Goal: Task Accomplishment & Management: Complete application form

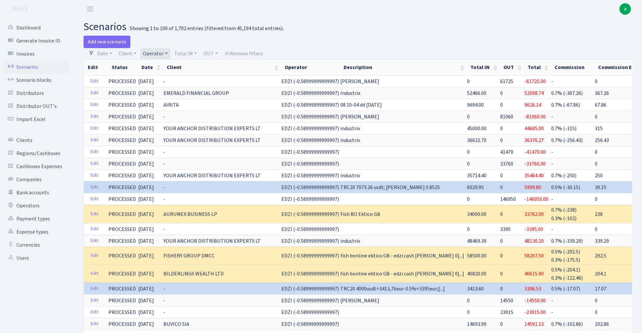
select select "100"
click at [128, 53] on link "Client" at bounding box center [127, 53] width 23 height 11
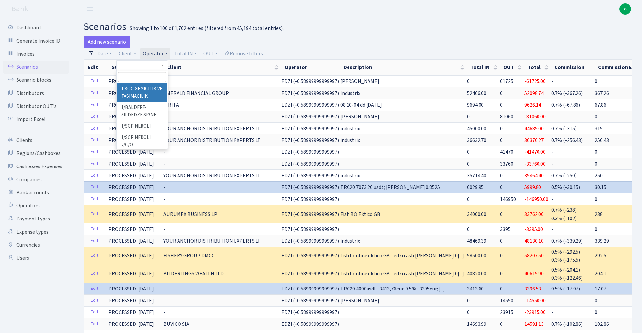
click at [159, 51] on link "Operator" at bounding box center [155, 53] width 30 height 11
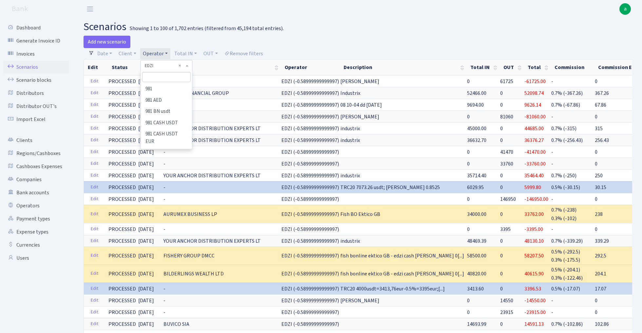
scroll to position [1001, 0]
click at [157, 75] on input "search" at bounding box center [166, 77] width 48 height 10
type input "perin"
click at [159, 91] on li "[PERSON_NAME]" at bounding box center [165, 89] width 49 height 11
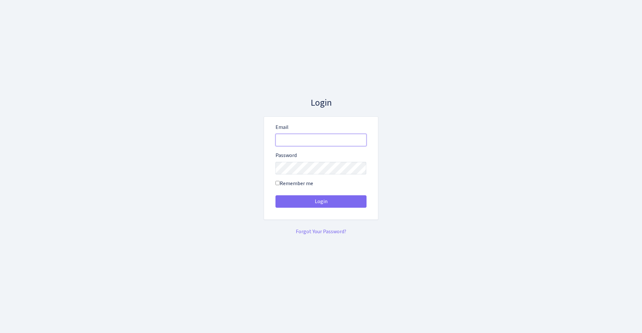
type input "admin@bank.com"
click at [321, 202] on button "Login" at bounding box center [320, 201] width 91 height 12
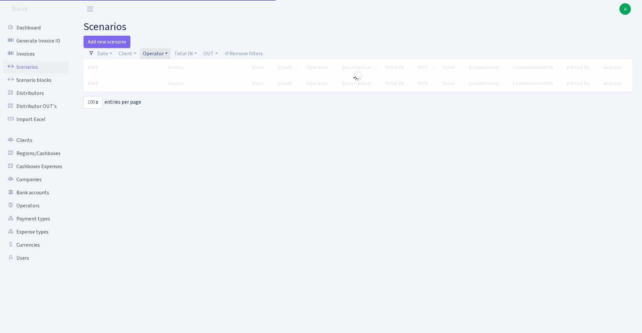
select select "100"
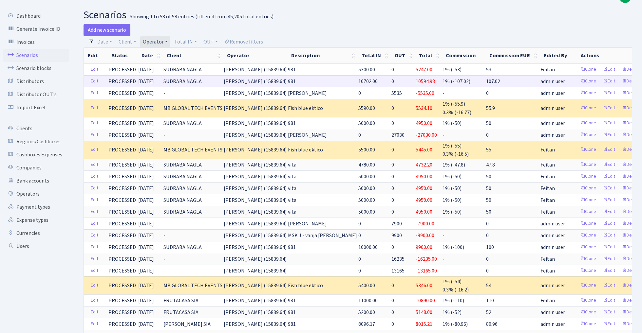
scroll to position [7, 0]
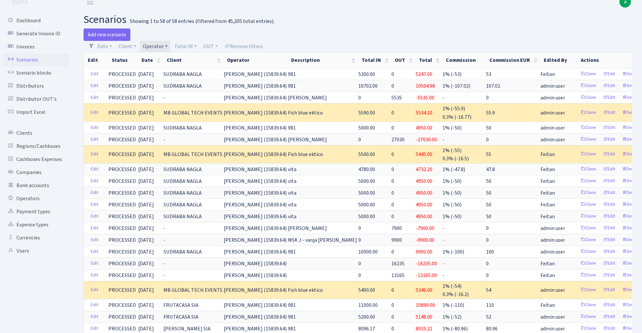
click at [159, 44] on link "Operator" at bounding box center [155, 46] width 30 height 11
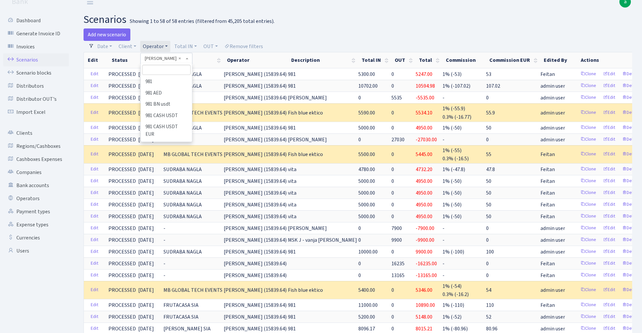
scroll to position [2769, 0]
click at [164, 69] on input "search" at bounding box center [166, 70] width 48 height 10
type input "vanj"
click at [165, 82] on li "VANJA" at bounding box center [165, 81] width 49 height 11
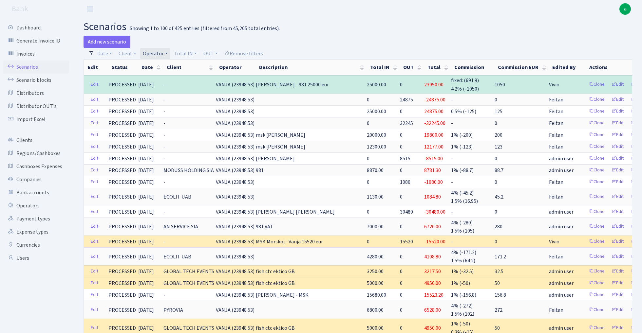
click at [157, 51] on link "Operator" at bounding box center [155, 53] width 30 height 11
click at [156, 78] on input "search" at bounding box center [166, 77] width 48 height 10
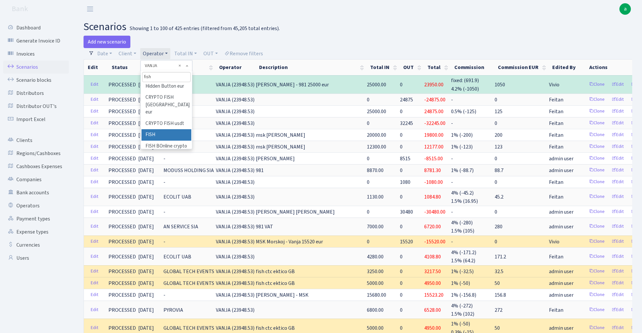
type input "fish"
click at [160, 129] on li "FISH" at bounding box center [165, 134] width 49 height 11
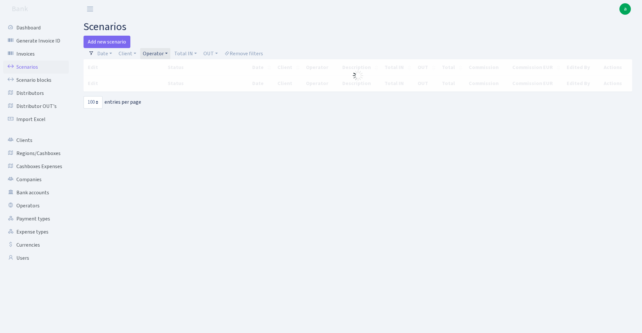
select select "100"
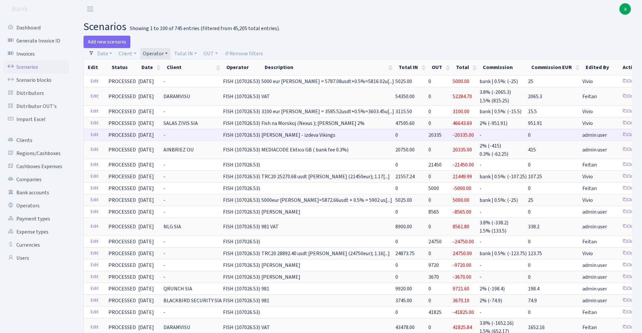
click at [428, 133] on span "20335" at bounding box center [434, 135] width 13 height 7
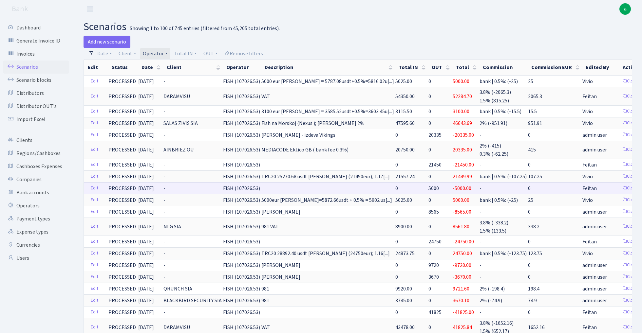
copy span "20335"
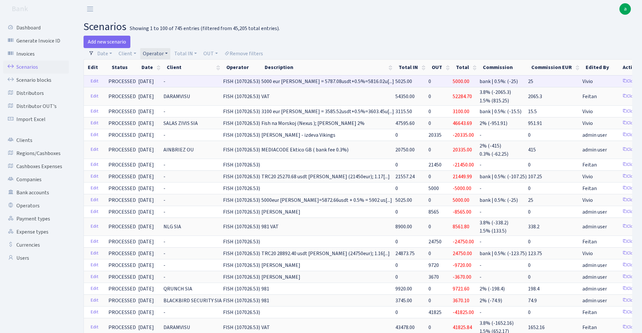
click at [238, 81] on span "FISH (107026.53)" at bounding box center [241, 81] width 37 height 7
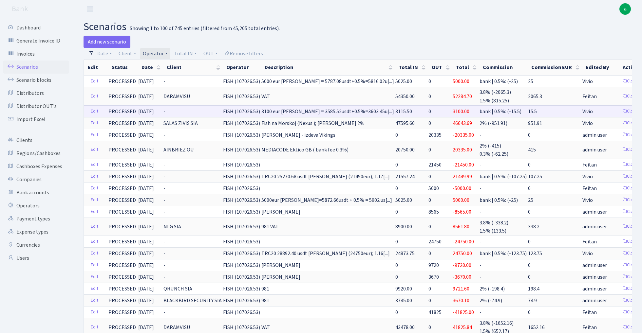
copy span "107026.53"
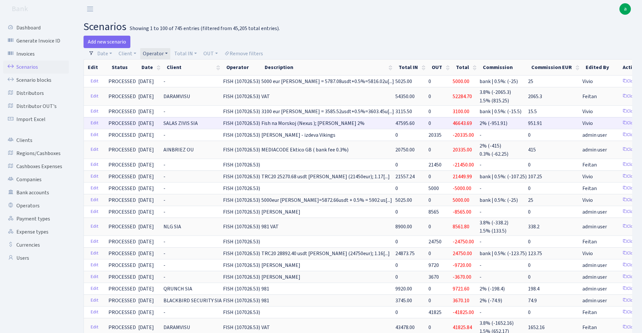
click at [395, 123] on span "47595.60" at bounding box center [404, 123] width 19 height 7
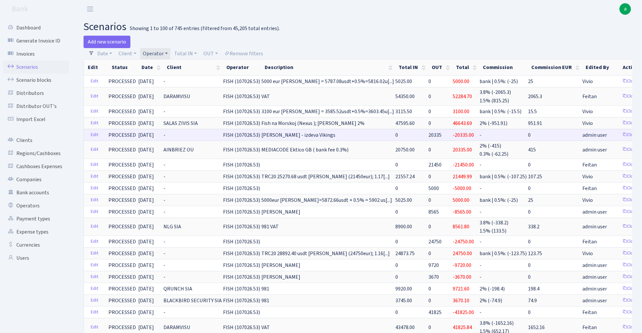
copy span "47595.60"
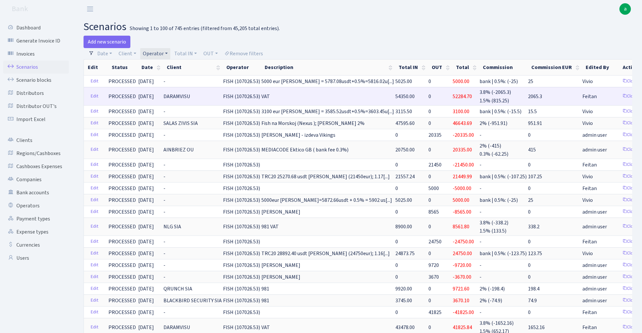
click at [395, 97] on span "54350.00" at bounding box center [404, 96] width 19 height 7
copy span "54350.00"
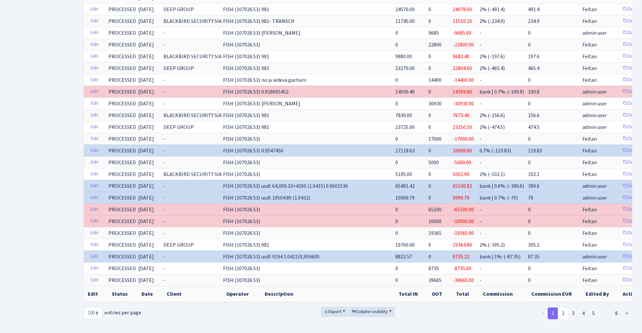
scroll to position [1031, 0]
click at [563, 308] on link "2" at bounding box center [563, 314] width 10 height 12
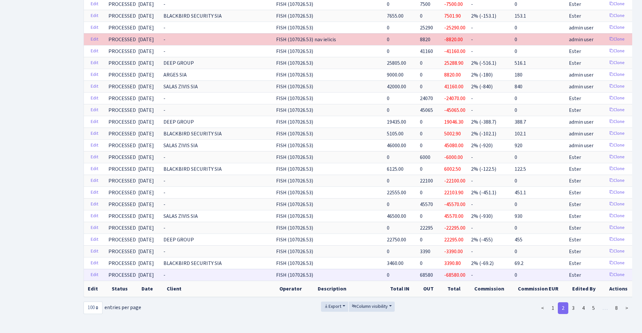
scroll to position [979, 0]
click at [552, 308] on link "1" at bounding box center [553, 310] width 10 height 12
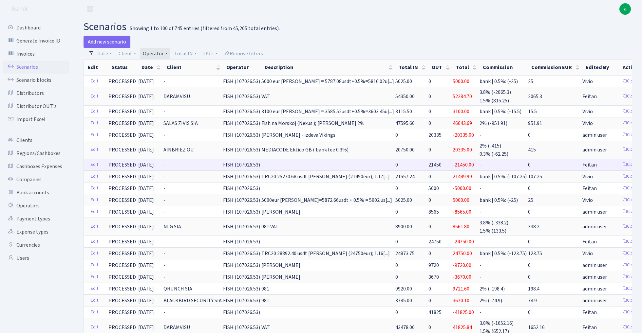
scroll to position [0, 0]
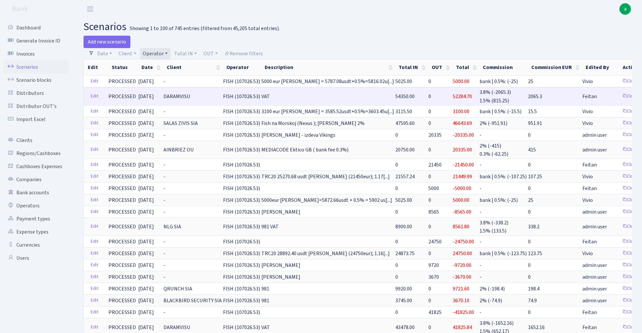
click at [453, 96] on span "52284.70" at bounding box center [462, 96] width 19 height 7
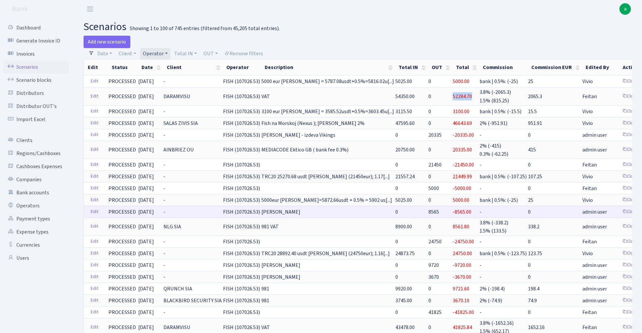
copy span "52284.70"
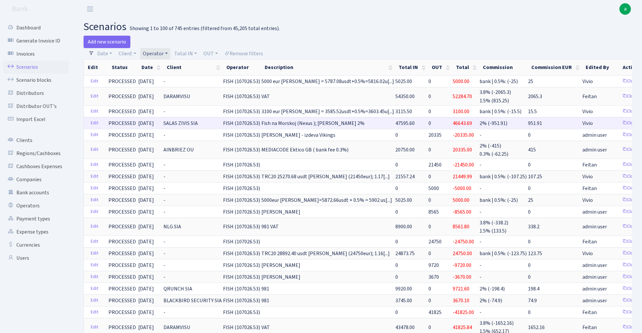
click at [453, 126] on span "46643.69" at bounding box center [462, 123] width 19 height 7
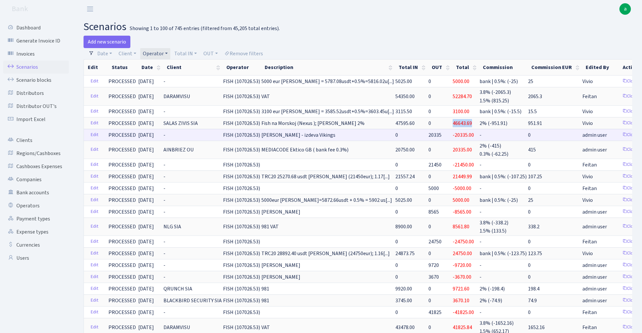
copy span "46643.69"
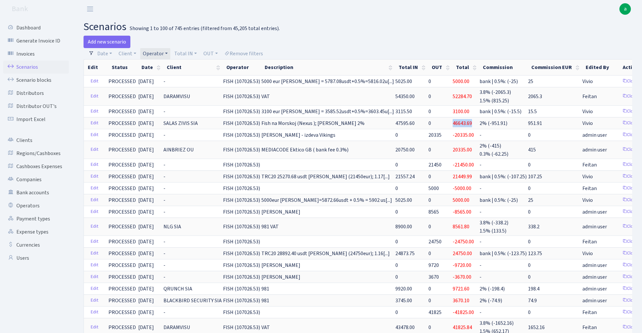
click at [157, 52] on link "Operator" at bounding box center [155, 53] width 30 height 11
click at [157, 76] on input "search" at bounding box center [166, 77] width 48 height 10
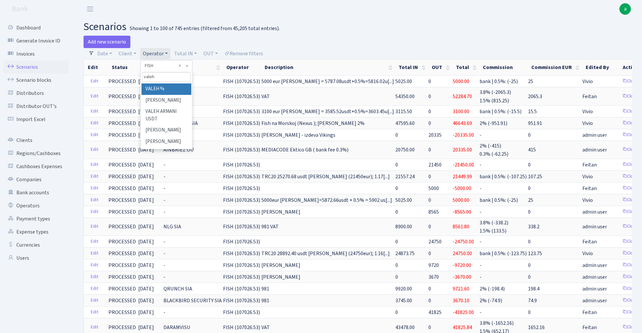
type input "valeh"
click at [165, 89] on li "VALEH %" at bounding box center [165, 89] width 49 height 11
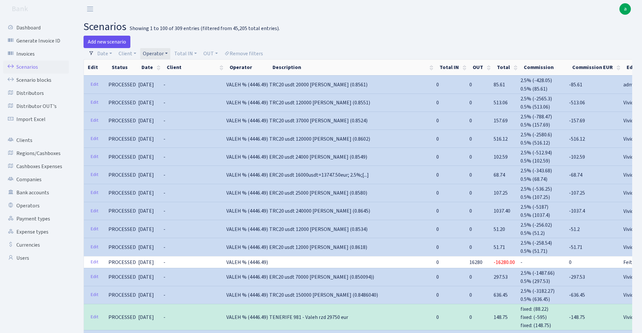
click at [107, 42] on link "Add new scenario" at bounding box center [107, 42] width 47 height 12
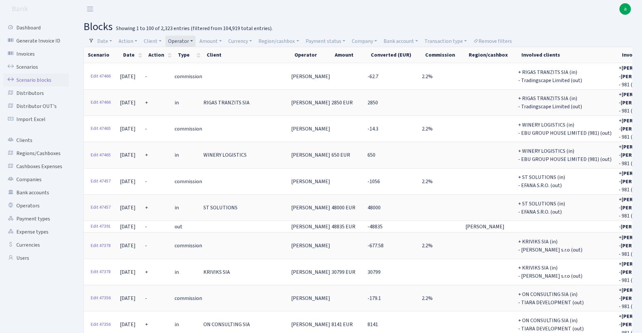
select select "100"
click at [186, 42] on link "Operator" at bounding box center [180, 41] width 30 height 11
click at [188, 67] on input "search" at bounding box center [192, 65] width 48 height 10
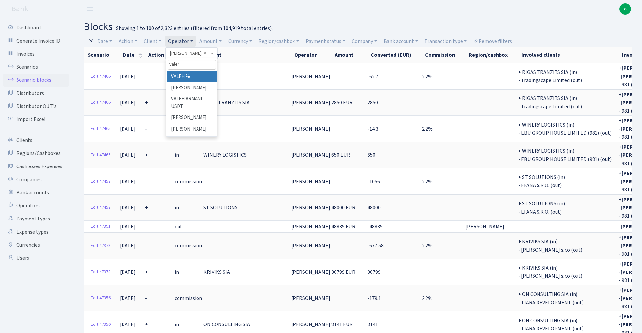
type input "valeh"
click at [192, 76] on li "VALEH %" at bounding box center [191, 76] width 49 height 11
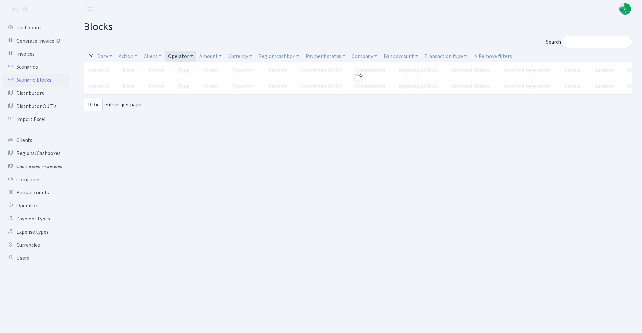
select select "100"
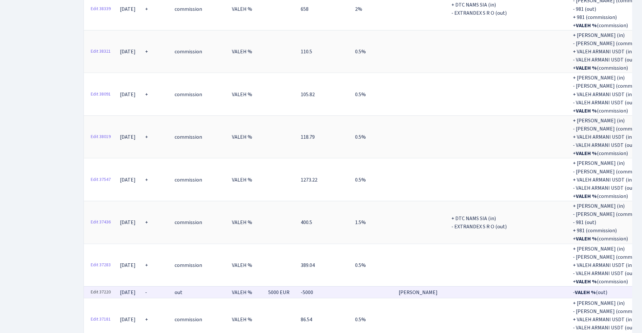
click at [102, 288] on link "Edit 37220" at bounding box center [101, 293] width 26 height 10
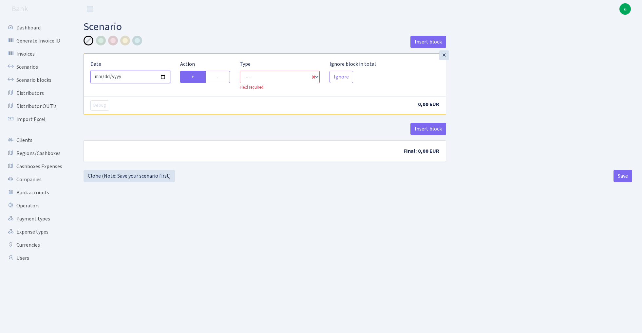
click at [126, 77] on input "2025-10-14" at bounding box center [130, 77] width 80 height 12
click at [181, 25] on h2 "Scenario" at bounding box center [358, 27] width 548 height 12
click at [21, 66] on link "Scenarios" at bounding box center [35, 67] width 65 height 13
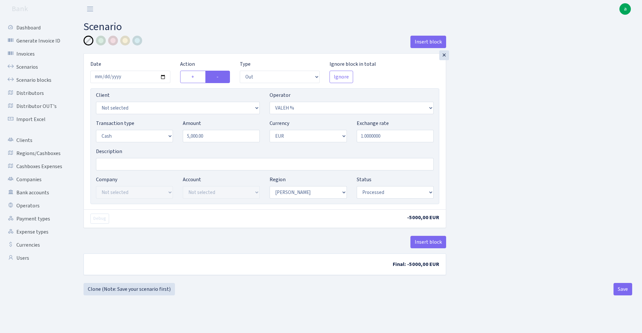
select select "out"
select select "67"
select select "1"
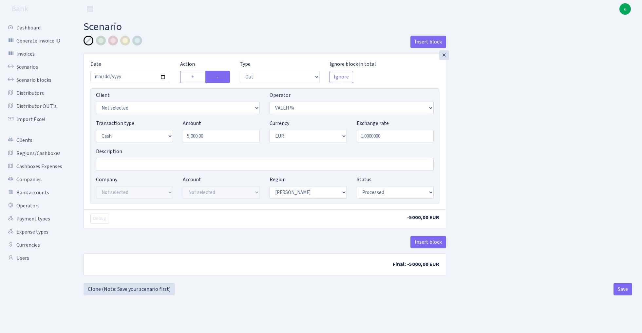
select select "processed"
click at [429, 242] on button "Insert block" at bounding box center [428, 242] width 36 height 12
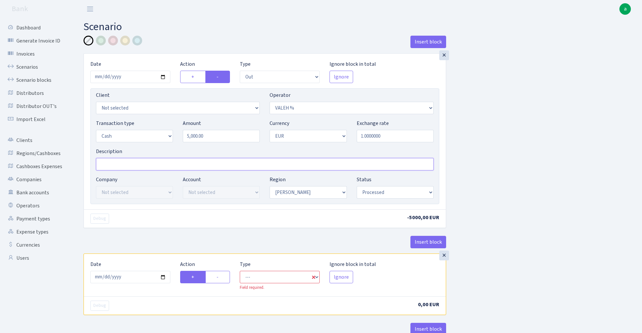
click at [122, 166] on input "Description" at bounding box center [265, 164] width 338 height 12
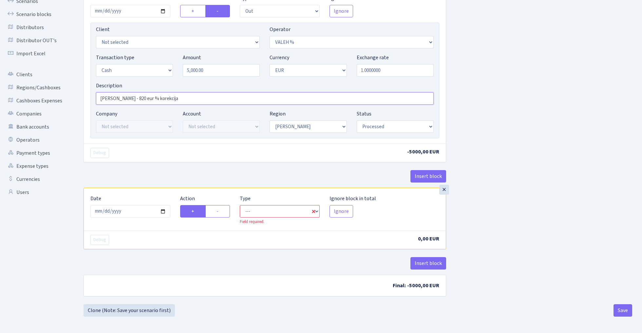
scroll to position [67, 0]
type input "[PERSON_NAME] - 820 eur % korekcija"
click at [134, 212] on input "2025-10-14" at bounding box center [130, 211] width 80 height 12
type input "[DATE]"
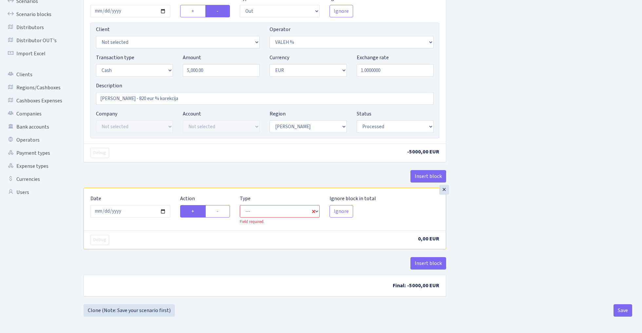
click at [164, 158] on div "Debug -5000,00 EUR" at bounding box center [265, 153] width 362 height 18
click at [223, 209] on label "-" at bounding box center [217, 211] width 25 height 12
click at [221, 209] on input "-" at bounding box center [218, 210] width 4 height 4
radio input "true"
radio input "false"
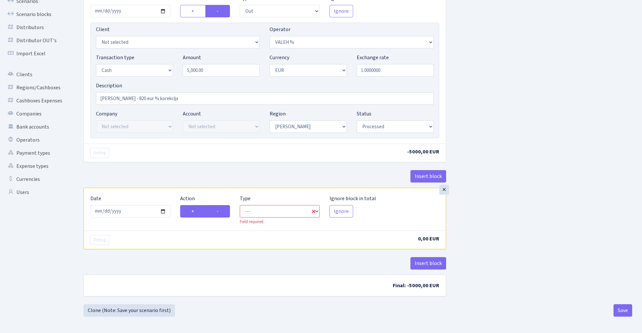
scroll to position [64, 0]
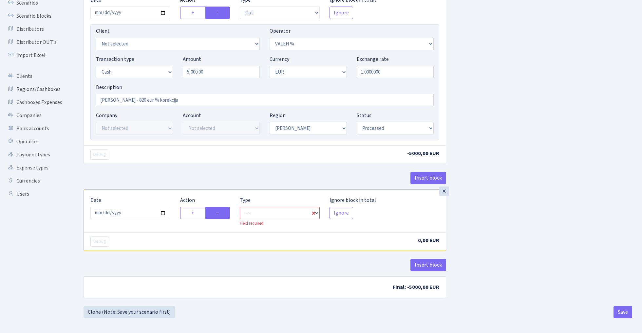
select select "commission"
select select "67"
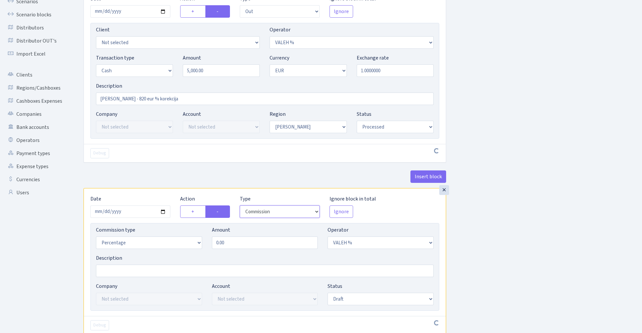
scroll to position [82, 0]
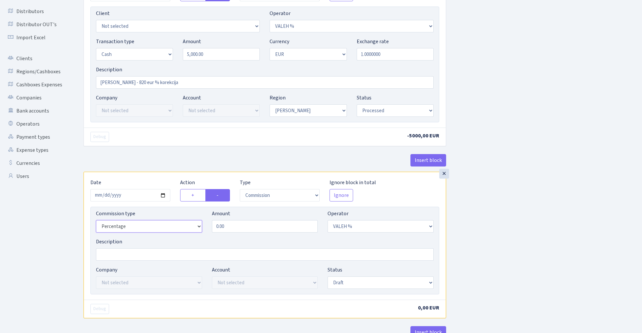
select select "fixed"
click at [259, 226] on input "0.00" at bounding box center [265, 226] width 106 height 12
type input "820.00"
click at [576, 217] on div "Insert block × Date 2024-12-28 Action + - Type --- In Out Commission Field requ…" at bounding box center [358, 164] width 558 height 420
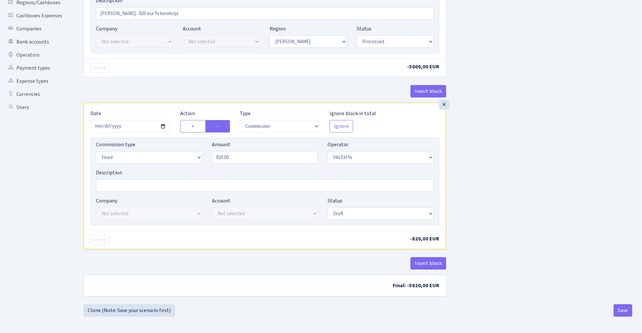
scroll to position [153, 0]
select select "processed"
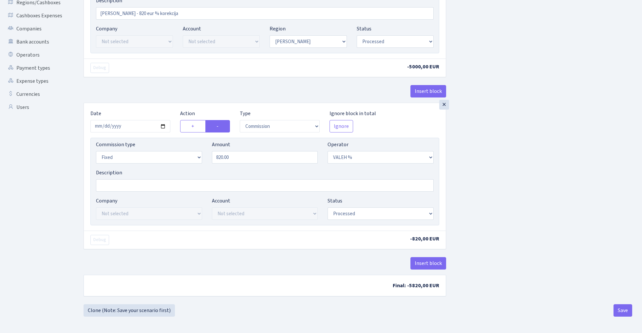
click at [472, 186] on div "Insert block × Date 2024-12-28 Action + - Type --- In Out Commission Field requ…" at bounding box center [358, 95] width 558 height 420
click at [621, 312] on button "Save" at bounding box center [622, 311] width 19 height 12
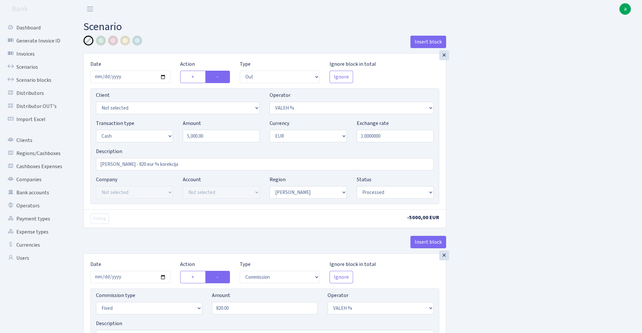
select select "out"
select select "67"
select select "1"
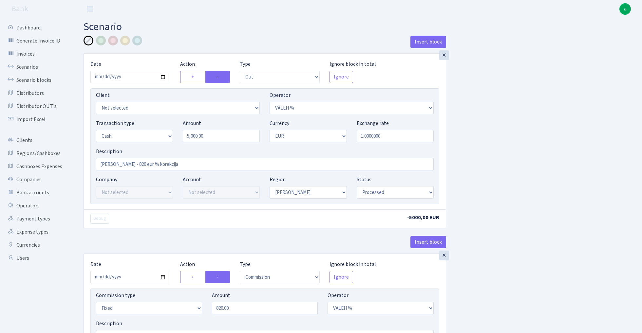
select select "processed"
select select "commission"
select select "fixed"
select select "67"
select select "processed"
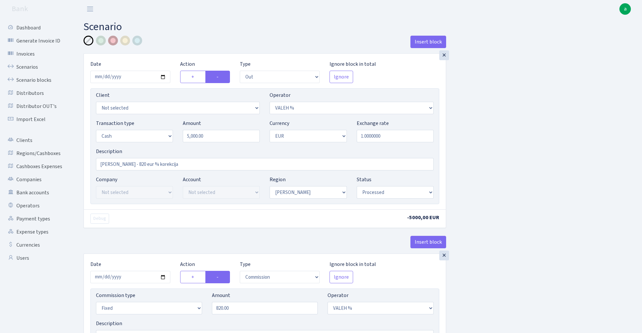
click at [113, 41] on div at bounding box center [113, 41] width 10 height 10
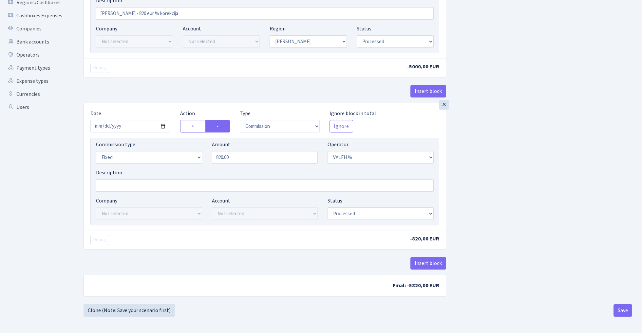
scroll to position [153, 0]
click at [627, 311] on button "Save" at bounding box center [622, 311] width 19 height 12
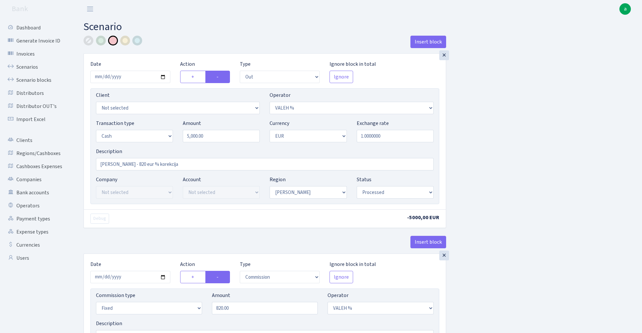
select select "out"
select select "67"
select select "1"
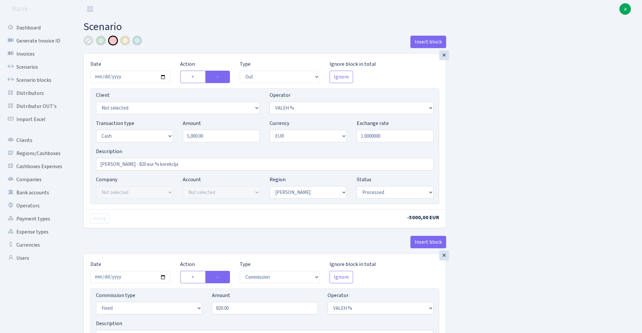
select select "processed"
select select "commission"
select select "fixed"
select select "67"
select select "processed"
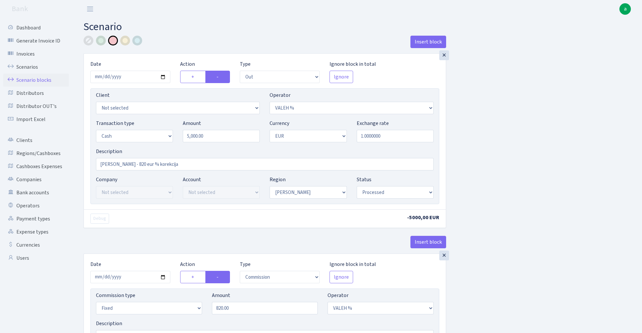
click at [47, 79] on link "Scenario blocks" at bounding box center [35, 80] width 65 height 13
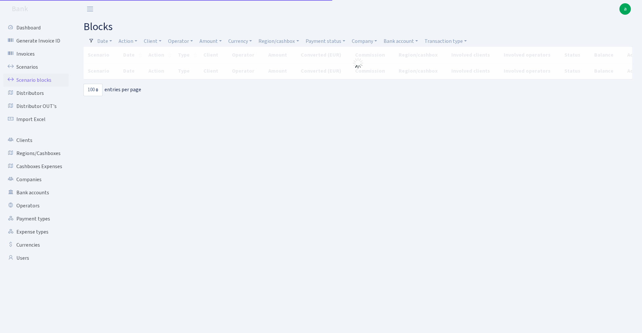
select select "100"
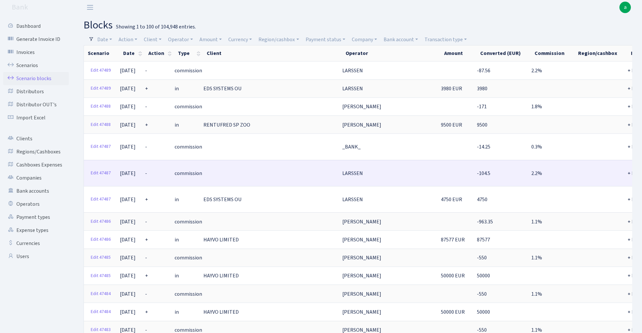
scroll to position [3, 0]
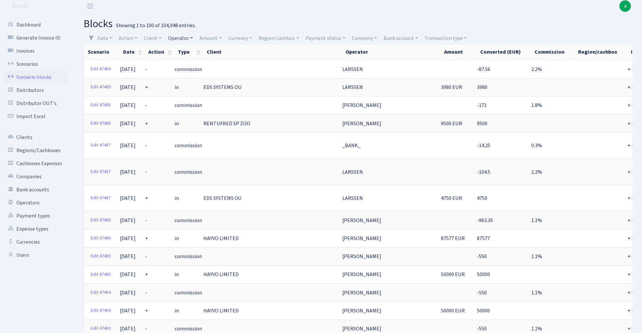
click at [179, 38] on link "Operator" at bounding box center [180, 38] width 30 height 11
click at [191, 62] on input "search" at bounding box center [192, 62] width 48 height 10
type input "valeh"
click at [204, 73] on li "VALEH %" at bounding box center [191, 73] width 49 height 11
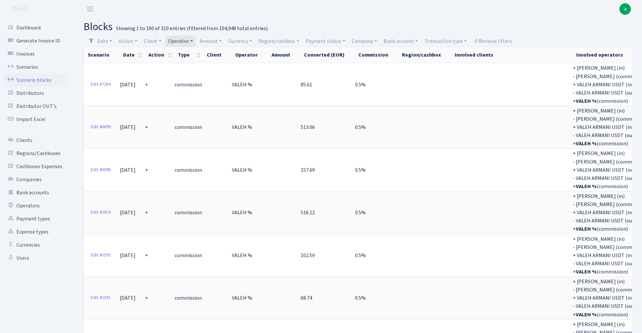
click at [183, 41] on link "Operator" at bounding box center [180, 41] width 30 height 11
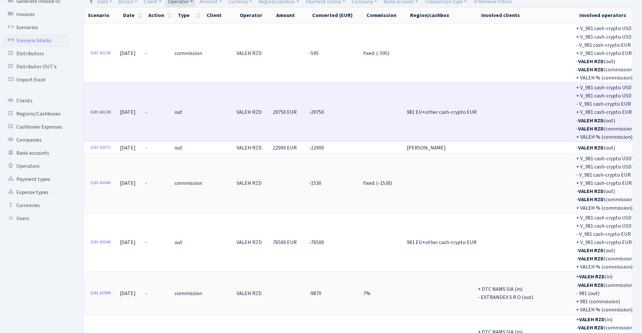
click at [100, 108] on link "Edit 43136" at bounding box center [101, 112] width 26 height 10
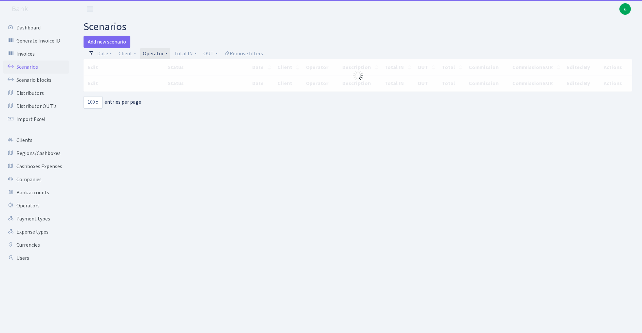
select select "100"
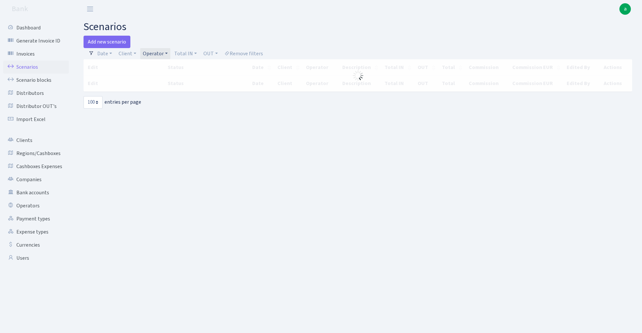
click at [155, 54] on link "Operator" at bounding box center [155, 53] width 30 height 11
click at [157, 79] on input "search" at bounding box center [166, 77] width 48 height 10
type input "arman"
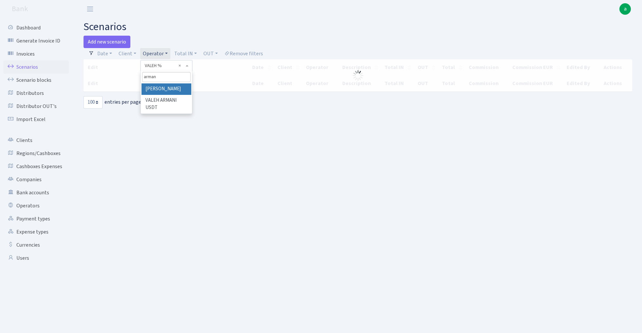
click at [171, 87] on li "[PERSON_NAME]" at bounding box center [165, 89] width 49 height 11
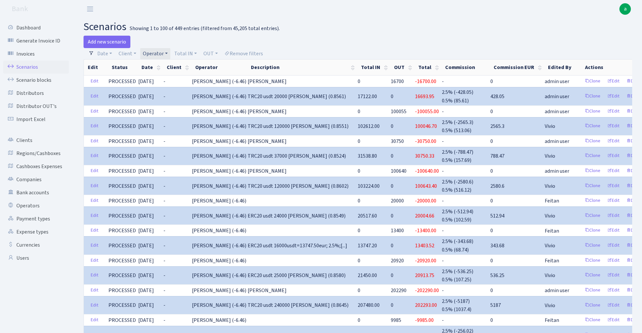
click at [155, 51] on link "Operator" at bounding box center [155, 53] width 30 height 11
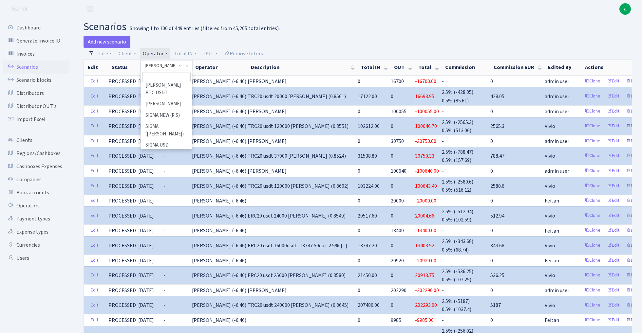
click at [160, 79] on input "search" at bounding box center [166, 77] width 48 height 10
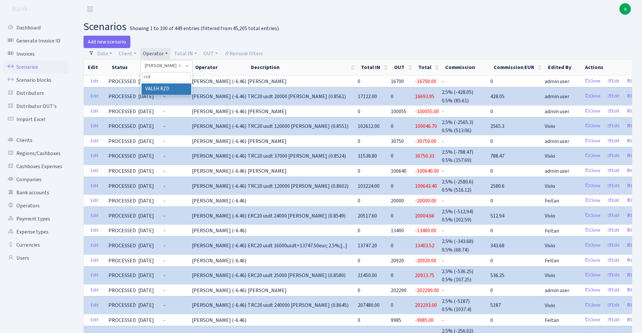
type input "rzd"
click at [173, 87] on li "VALEH RZD" at bounding box center [165, 89] width 49 height 11
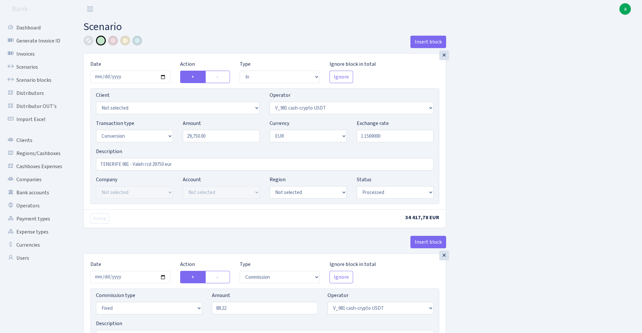
select select "in"
select select "435"
select select "15"
select select "1"
select select "processed"
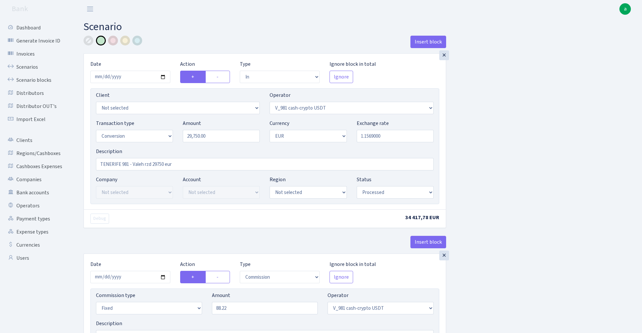
select select "commission"
select select "fixed"
select select "435"
select select "processed"
select select "out"
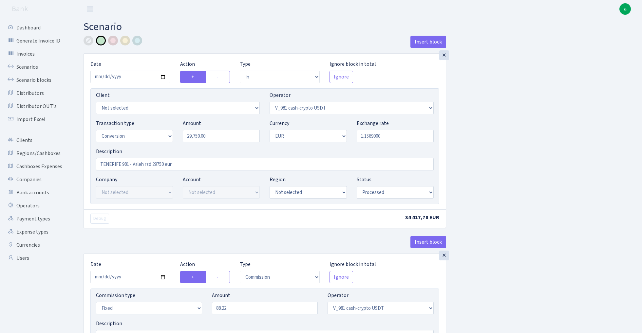
select select "434"
select select "15"
select select "1"
select select "processed"
select select "in"
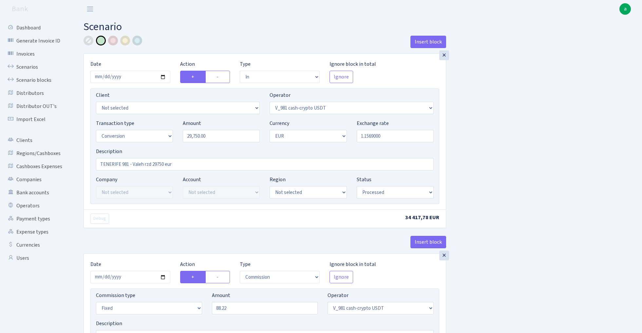
select select "434"
select select "1"
select select "22"
select select "processed"
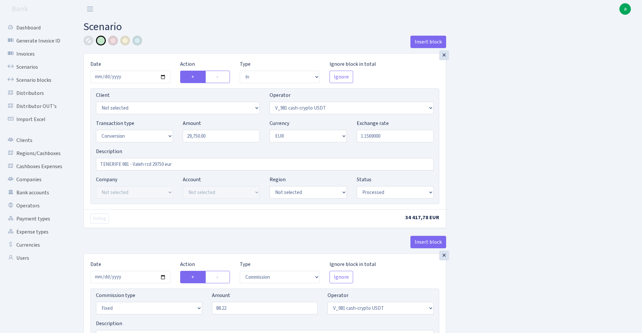
select select "out"
select select "290"
select select "1"
select select "22"
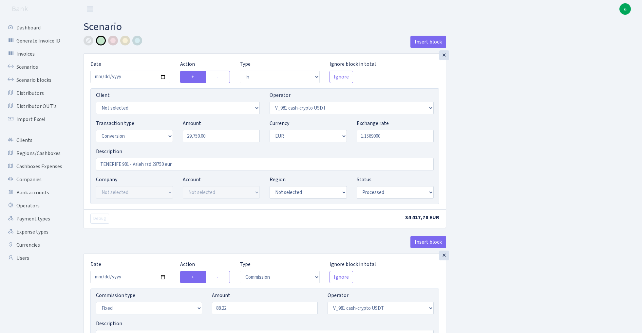
select select "processed"
select select "commission"
select select "fixed"
select select "290"
select select "processed"
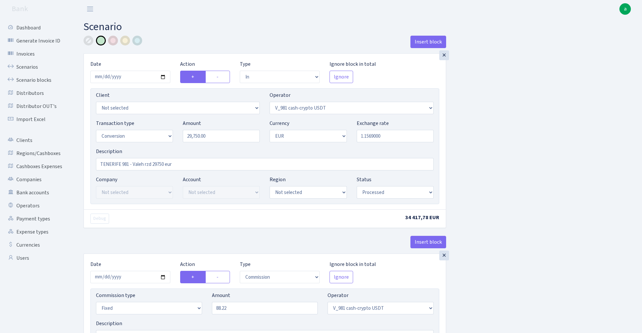
select select "commission"
select select "fixed"
select select "67"
select select "processed"
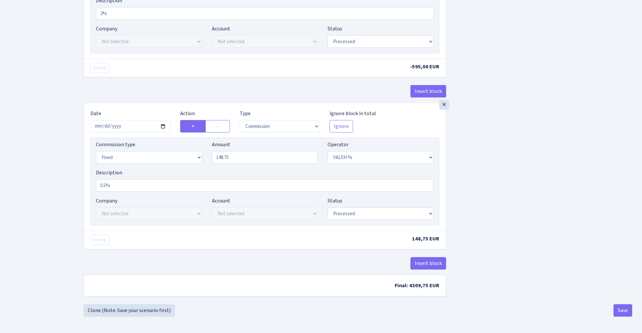
scroll to position [1103, 0]
click at [426, 264] on button "Insert block" at bounding box center [428, 263] width 36 height 12
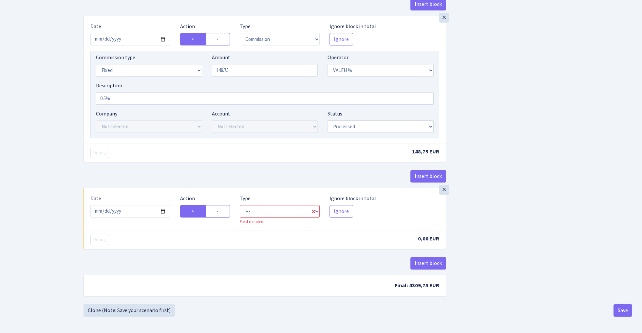
scroll to position [1190, 0]
click at [132, 210] on input "2025-10-14" at bounding box center [130, 211] width 80 height 12
type input "[DATE]"
click at [170, 157] on div "Debug" at bounding box center [174, 153] width 179 height 10
select select "in"
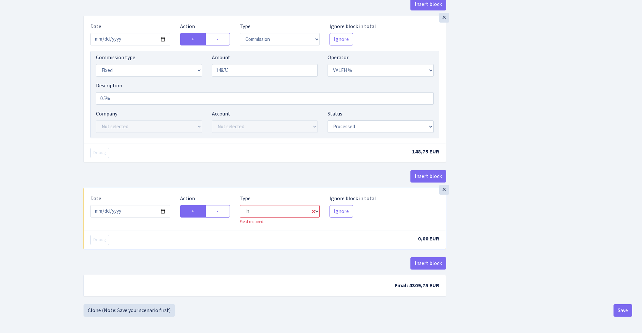
select select "67"
select select "1"
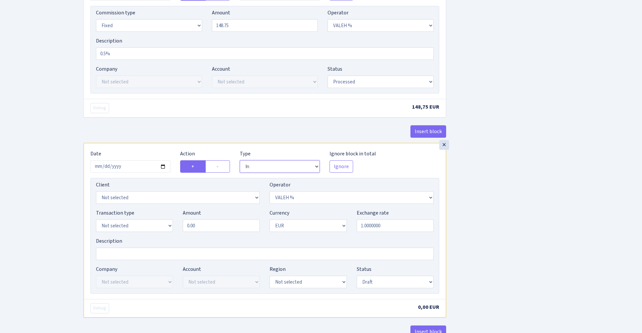
scroll to position [1233, 0]
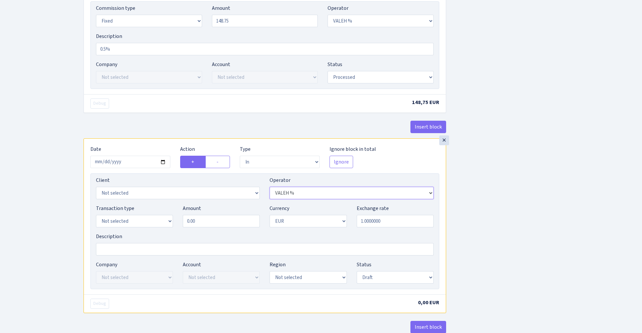
select select "290"
select select "15"
click at [222, 228] on input "0.00" at bounding box center [221, 221] width 77 height 12
type input "145.00"
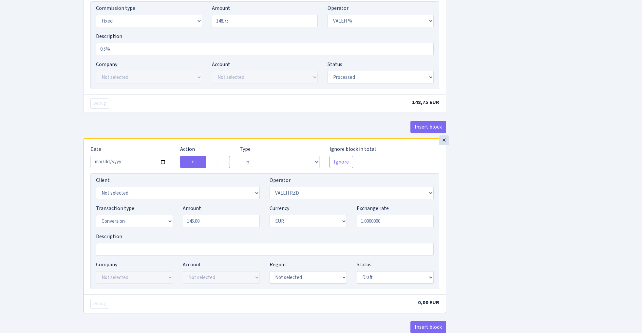
click at [129, 254] on input "Description" at bounding box center [265, 249] width 338 height 12
type input "V"
type input "RZD-Valeh%"
select select "processed"
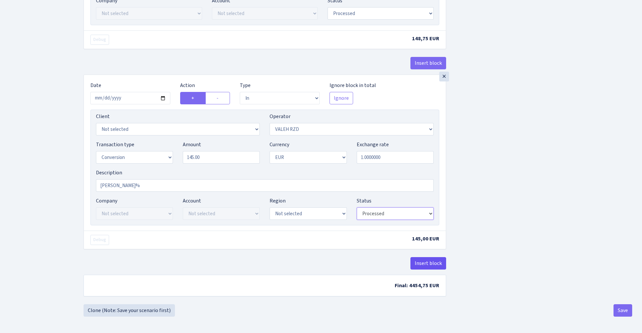
scroll to position [1304, 0]
click at [427, 265] on button "Insert block" at bounding box center [428, 263] width 36 height 12
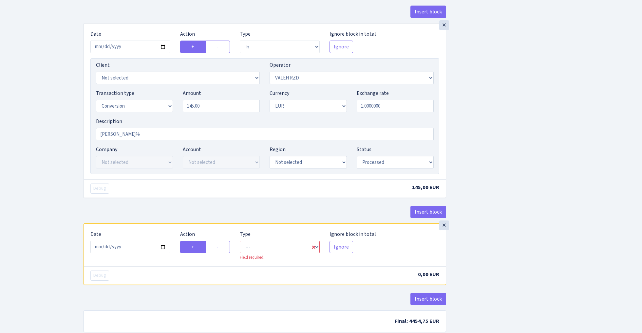
scroll to position [1349, 0]
click at [136, 252] on input "2025-10-14" at bounding box center [130, 246] width 80 height 12
type input "2025-06-18"
click at [183, 197] on div "Debug 145,00 EUR" at bounding box center [265, 187] width 362 height 18
click at [217, 252] on label "-" at bounding box center [217, 246] width 25 height 12
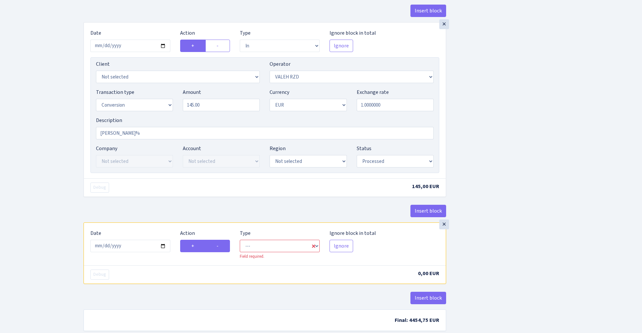
click at [217, 247] on input "-" at bounding box center [218, 244] width 4 height 4
radio input "true"
radio input "false"
select select "out"
select select "290"
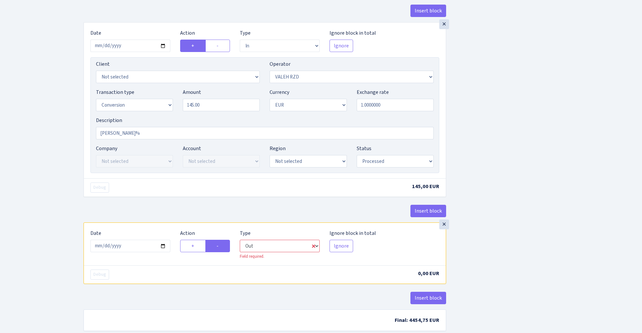
select select "1"
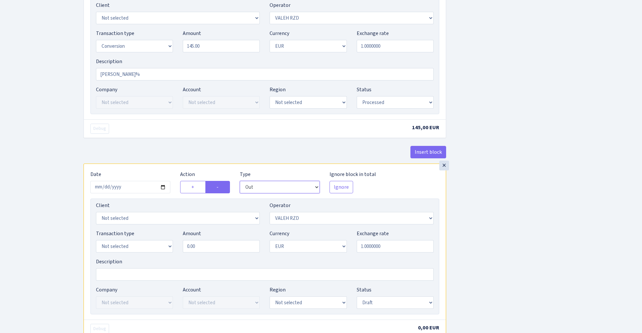
scroll to position [1413, 0]
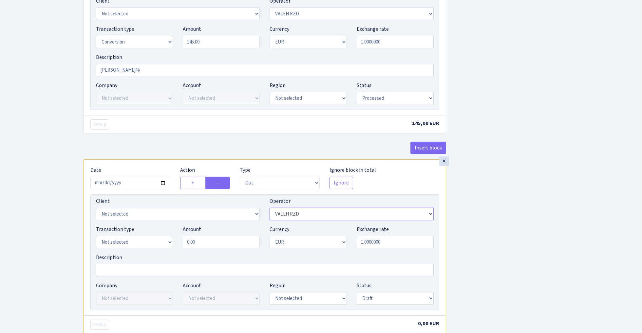
select select "67"
select select "15"
click at [214, 249] on input "0.00" at bounding box center [221, 242] width 77 height 12
type input "145.00"
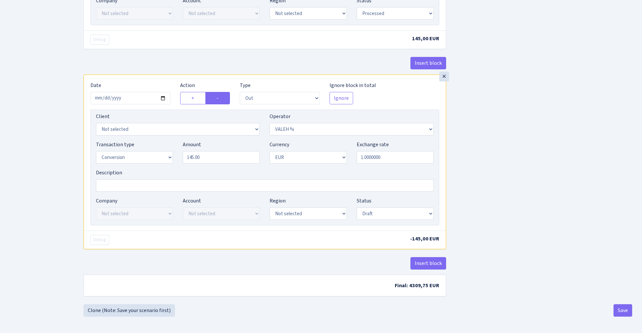
scroll to position [1505, 0]
select select "processed"
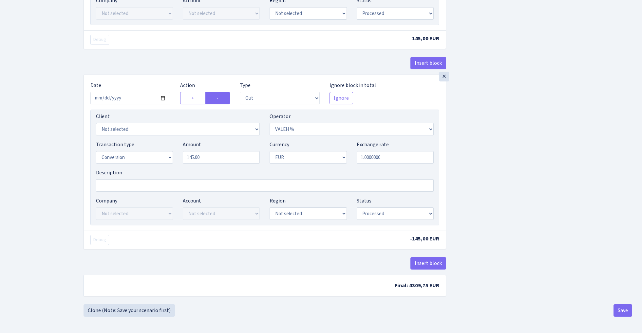
click at [618, 309] on button "Save" at bounding box center [622, 311] width 19 height 12
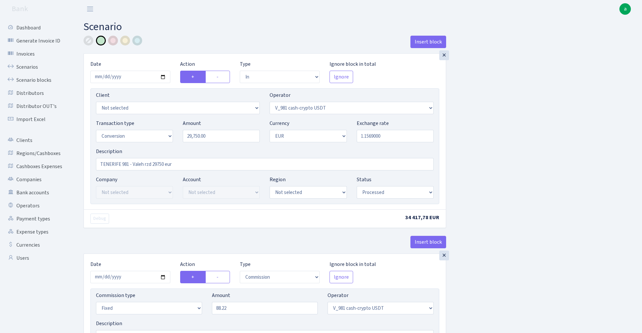
select select "in"
select select "435"
select select "15"
select select "1"
select select "processed"
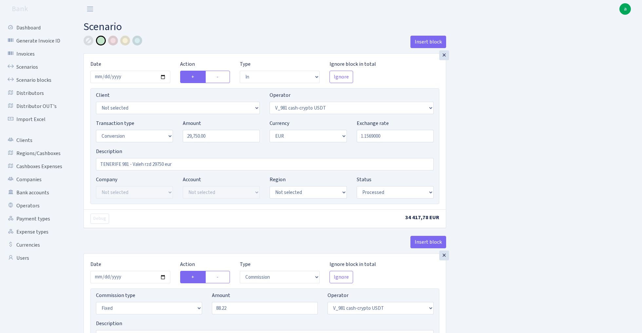
select select "commission"
select select "fixed"
select select "435"
select select "processed"
select select "out"
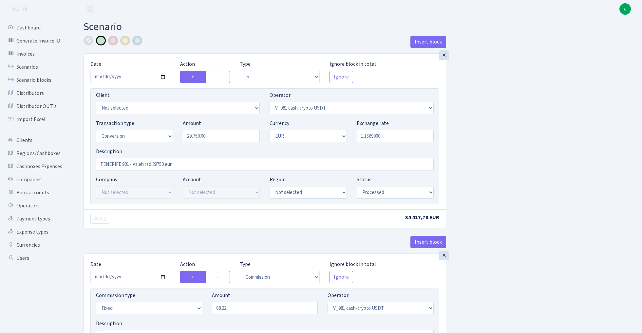
select select "434"
select select "15"
select select "1"
select select "processed"
select select "in"
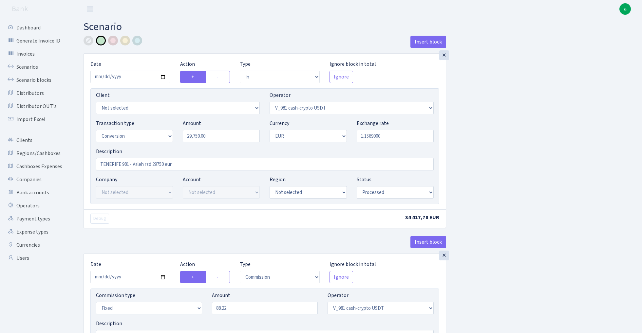
select select "434"
select select "1"
select select "22"
select select "processed"
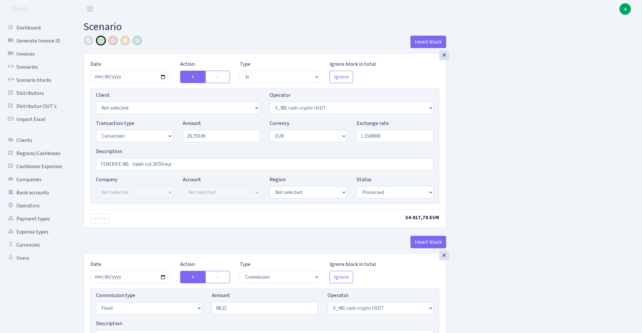
select select "out"
select select "290"
select select "1"
select select "22"
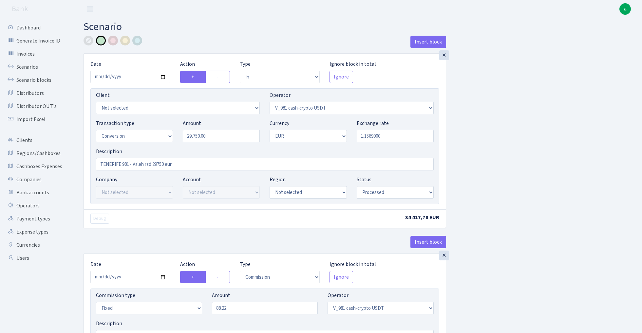
select select "processed"
select select "commission"
select select "fixed"
select select "290"
select select "processed"
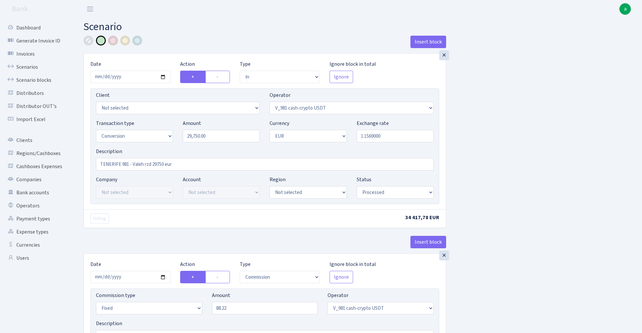
select select "commission"
select select "fixed"
select select "67"
select select "processed"
select select "in"
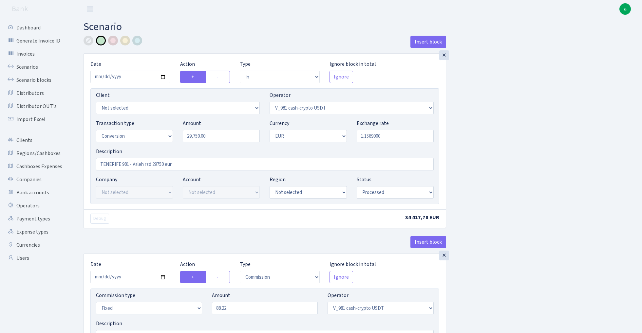
select select "290"
select select "15"
select select "1"
select select "processed"
select select "out"
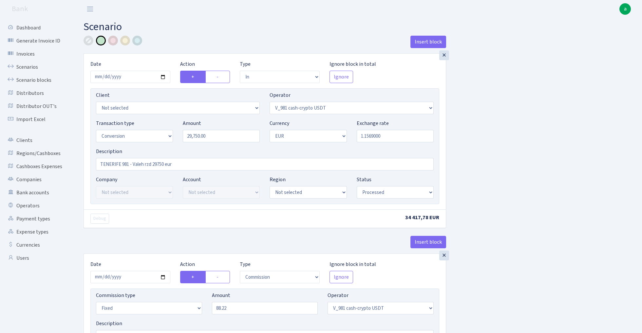
select select "67"
select select "15"
select select "1"
select select "processed"
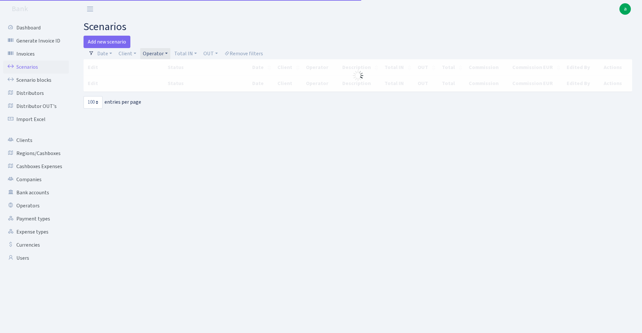
select select "100"
click at [158, 53] on link "Operator" at bounding box center [155, 53] width 30 height 11
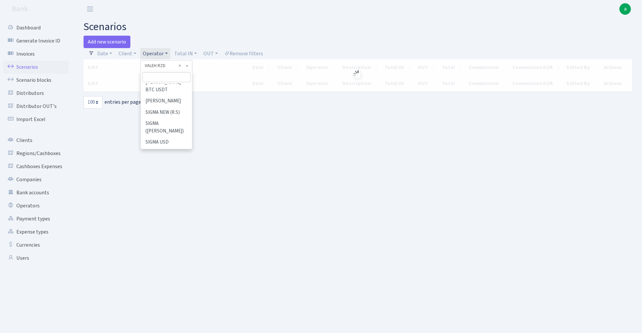
scroll to position [3669, 0]
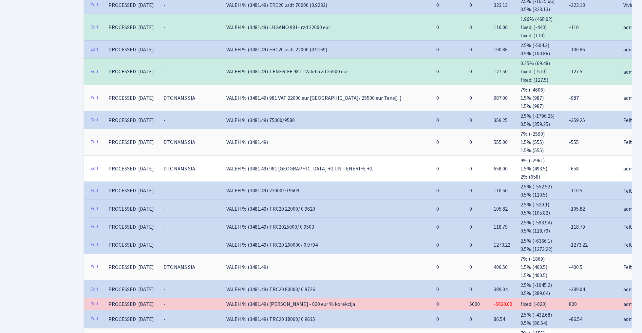
scroll to position [680, 0]
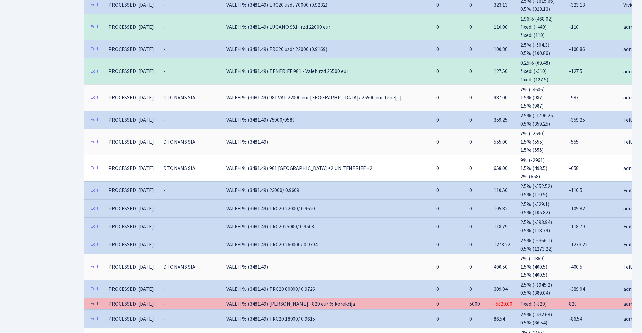
click at [95, 299] on link "Edit" at bounding box center [94, 304] width 13 height 10
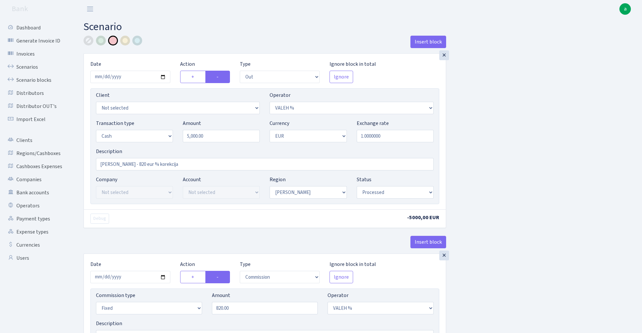
select select "out"
select select "67"
select select "1"
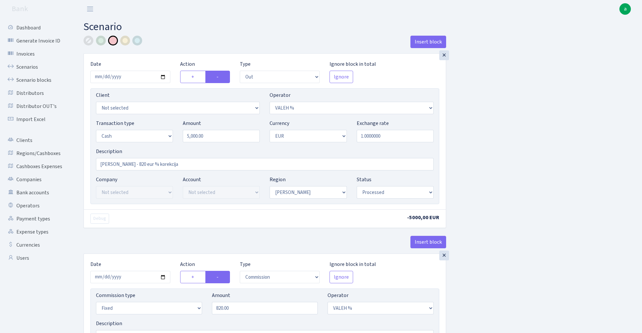
select select "processed"
select select "commission"
select select "fixed"
select select "67"
select select "processed"
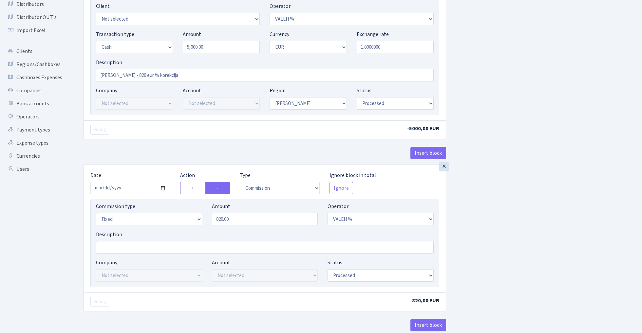
scroll to position [98, 0]
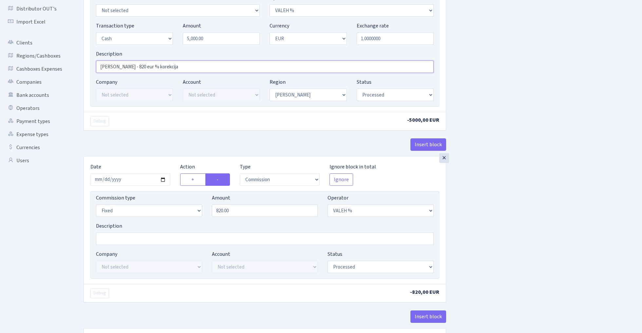
click at [113, 67] on input "[PERSON_NAME] - 820 eur % korekcija" at bounding box center [265, 67] width 338 height 12
type input "[PERSON_NAME] - 675 eur % korekcija"
click at [251, 208] on input "820.00" at bounding box center [265, 211] width 106 height 12
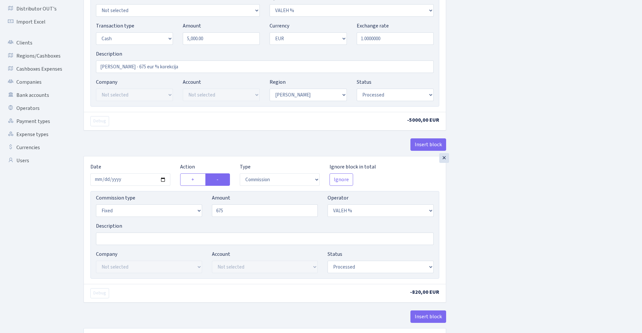
type input "675.00"
click at [515, 202] on div "Insert block × Date [DATE] Action + - Type --- In Out Commission Field required…" at bounding box center [358, 146] width 558 height 417
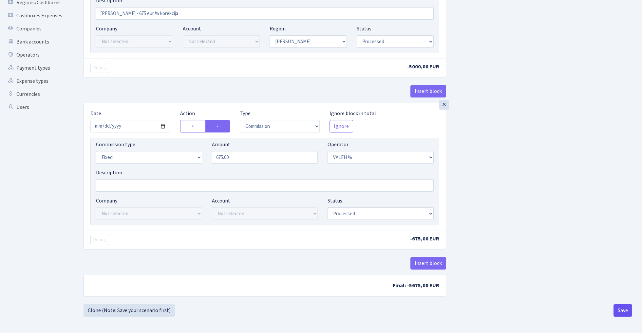
scroll to position [153, 0]
click at [621, 313] on button "Save" at bounding box center [622, 311] width 19 height 12
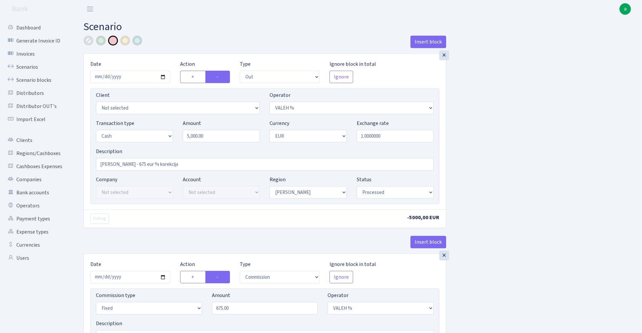
select select "out"
select select "67"
select select "1"
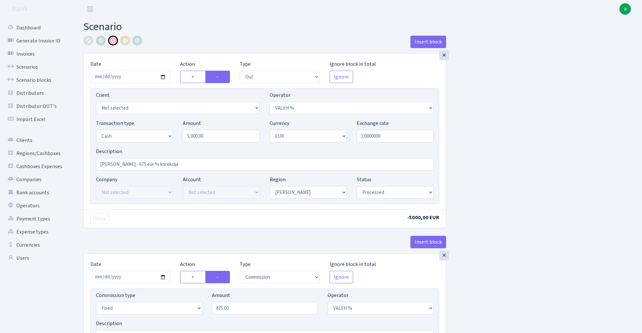
select select "processed"
select select "commission"
select select "fixed"
select select "67"
select select "processed"
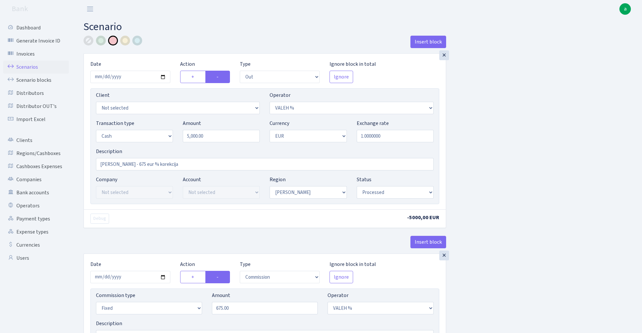
click at [23, 65] on link "Scenarios" at bounding box center [35, 67] width 65 height 13
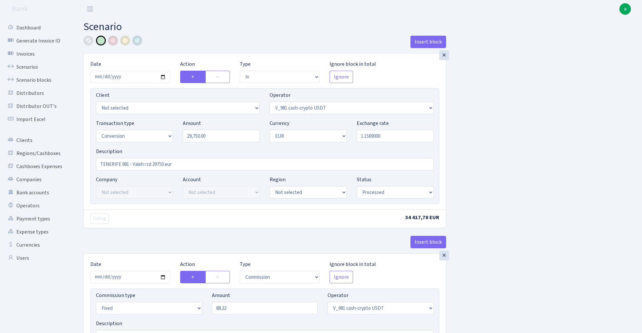
select select "in"
select select "435"
select select "15"
select select "1"
select select "processed"
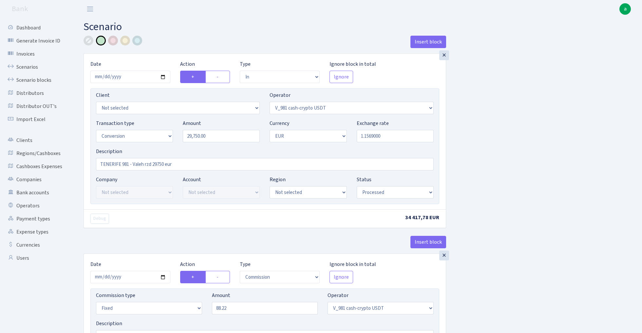
select select "commission"
select select "fixed"
select select "435"
select select "processed"
select select "out"
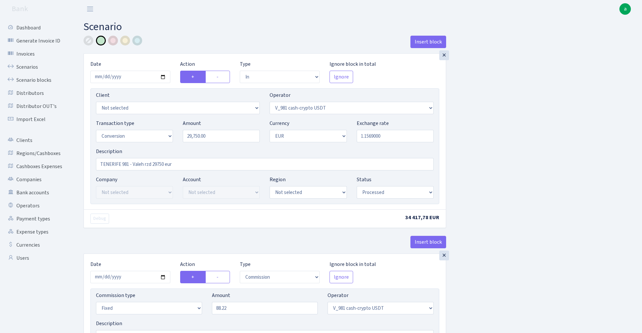
select select "434"
select select "15"
select select "1"
select select "processed"
select select "in"
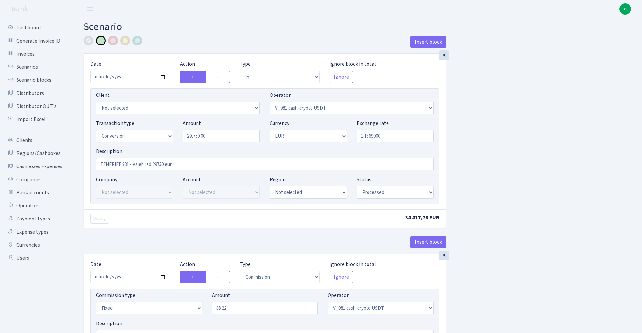
select select "434"
select select "1"
select select "22"
select select "processed"
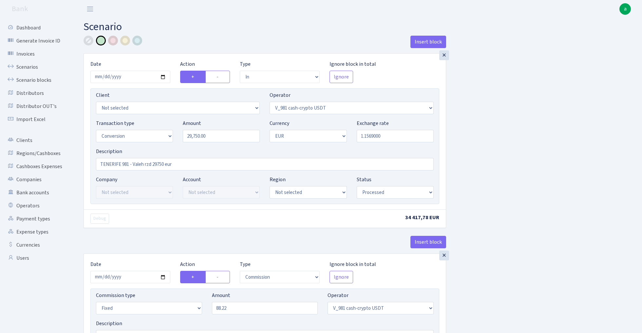
select select "out"
select select "290"
select select "1"
select select "22"
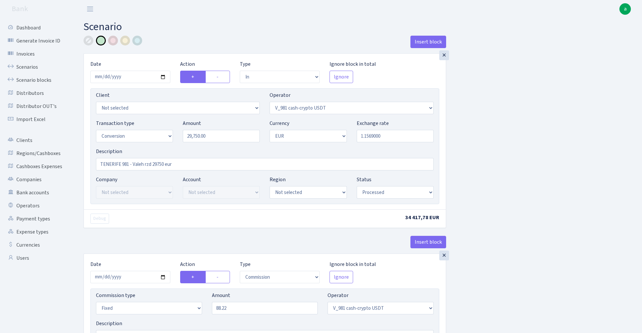
select select "processed"
select select "commission"
select select "fixed"
select select "290"
select select "processed"
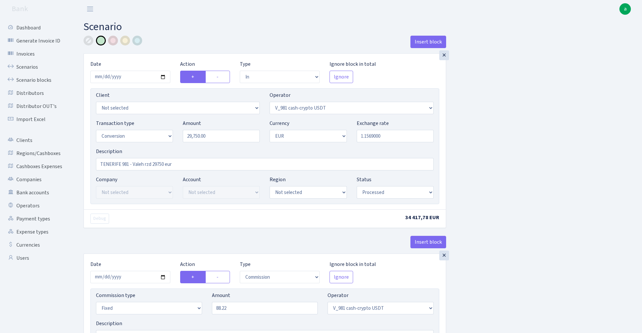
select select "commission"
select select "fixed"
select select "67"
select select "processed"
select select "in"
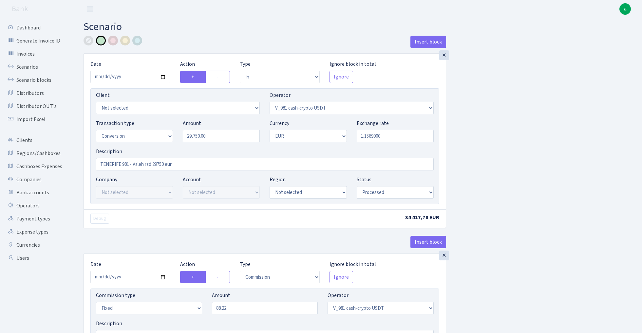
select select "290"
select select "15"
select select "1"
select select "processed"
select select "out"
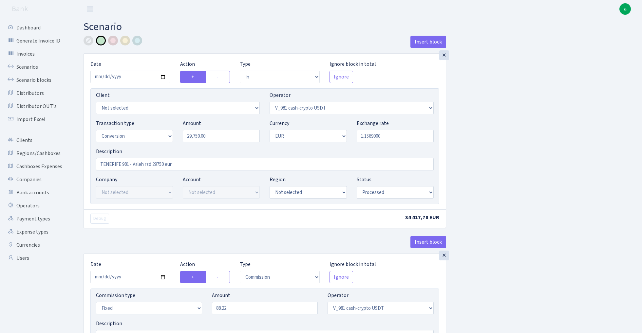
select select "67"
select select "15"
select select "1"
select select "processed"
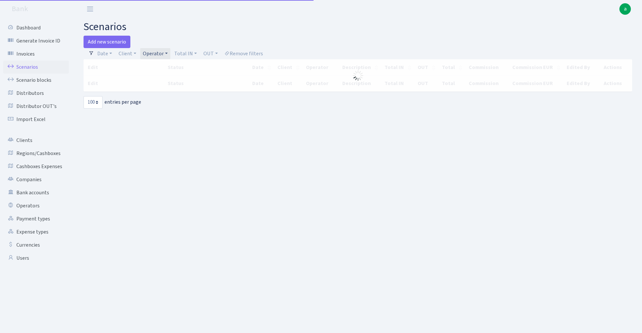
select select "100"
